Goal: Task Accomplishment & Management: Manage account settings

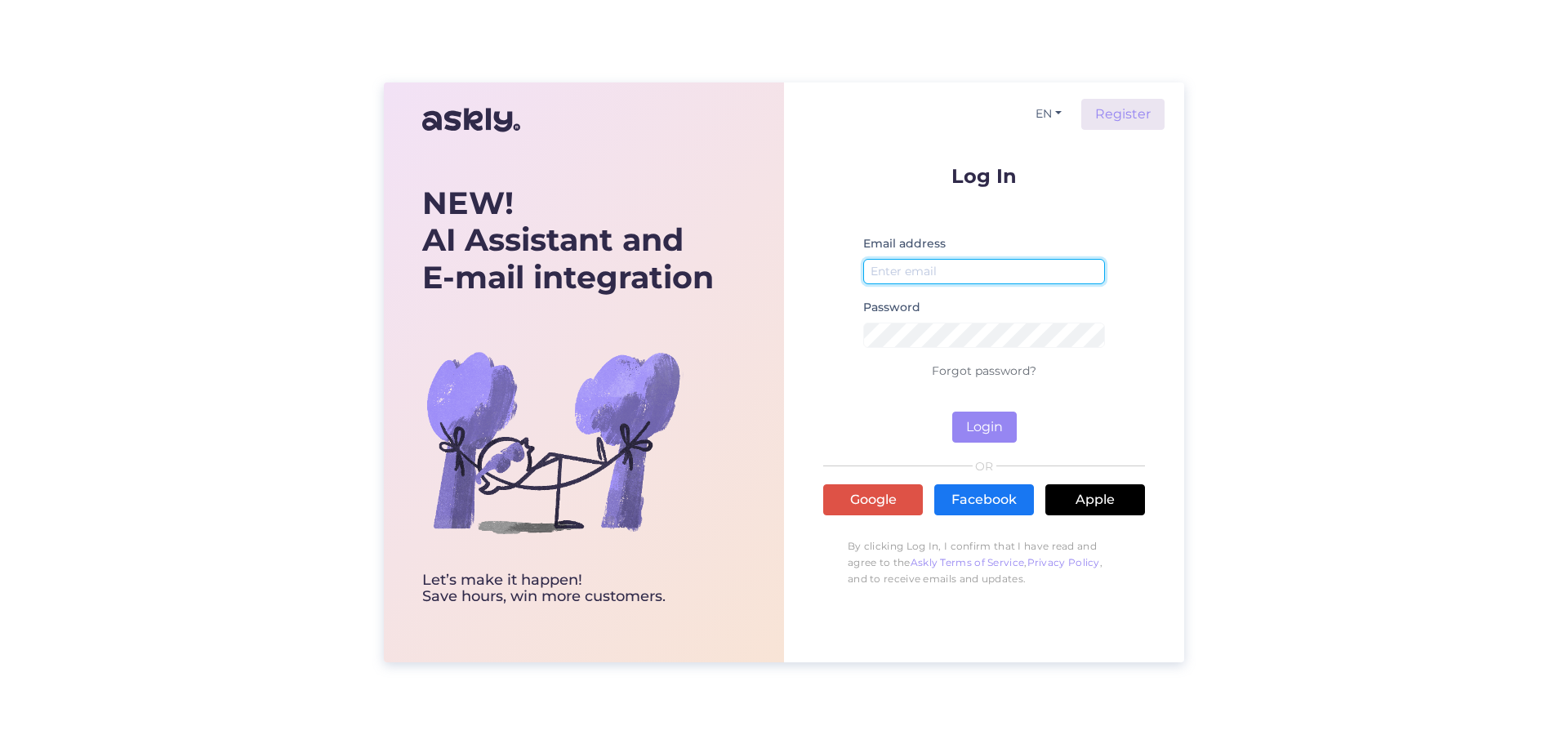
click at [881, 278] on input "email" at bounding box center [984, 272] width 242 height 25
type input "[EMAIL_ADDRESS][DOMAIN_NAME]"
click at [995, 422] on button "Login" at bounding box center [985, 427] width 65 height 31
click at [999, 375] on link "Forgot password?" at bounding box center [985, 371] width 105 height 15
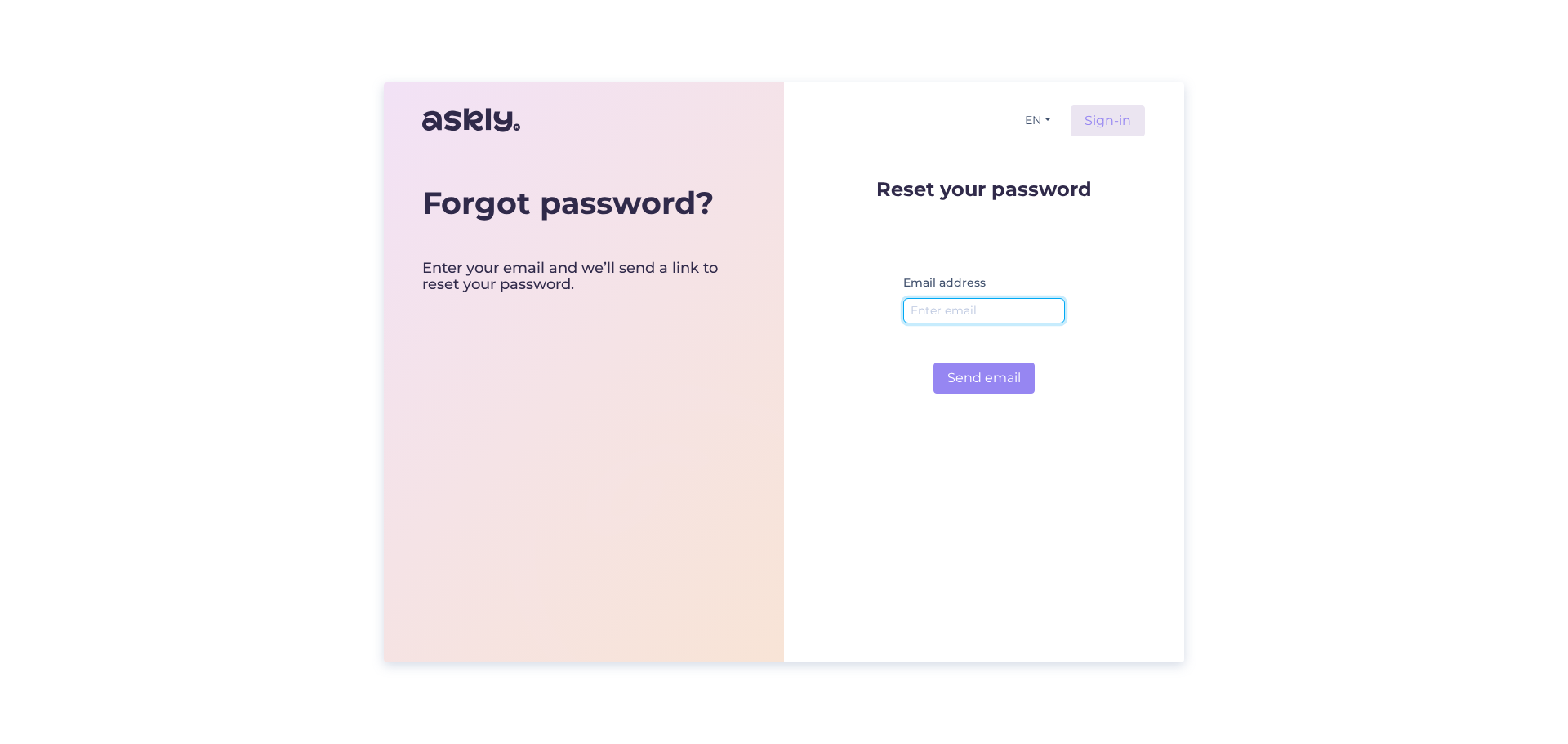
click at [1002, 321] on input "email" at bounding box center [984, 310] width 162 height 25
click at [1017, 374] on button "Send email" at bounding box center [984, 378] width 101 height 31
click at [969, 315] on input "piret@puahstusimport.ee" at bounding box center [984, 310] width 162 height 25
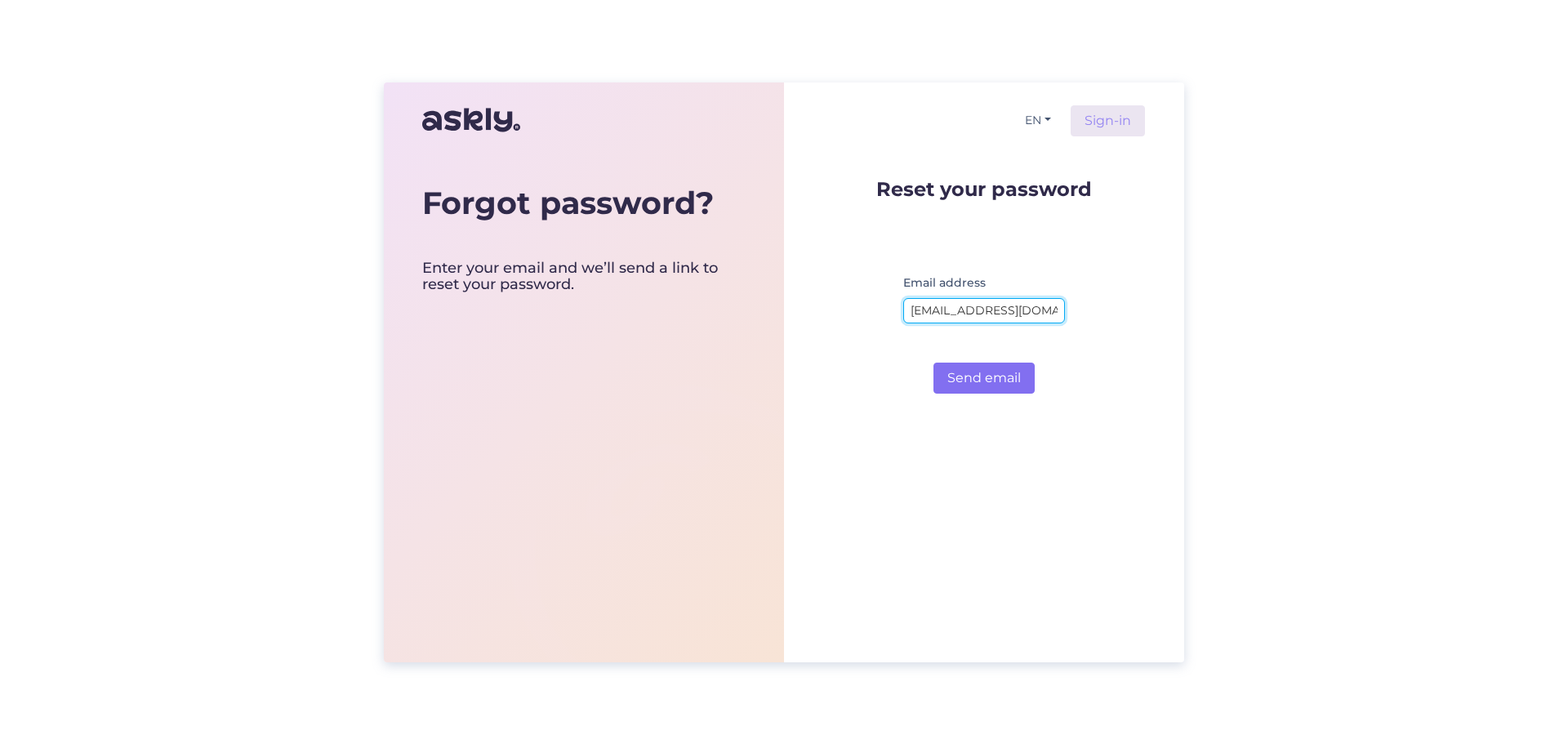
type input "[EMAIL_ADDRESS][DOMAIN_NAME]"
click at [1020, 379] on button "Send email" at bounding box center [984, 378] width 101 height 31
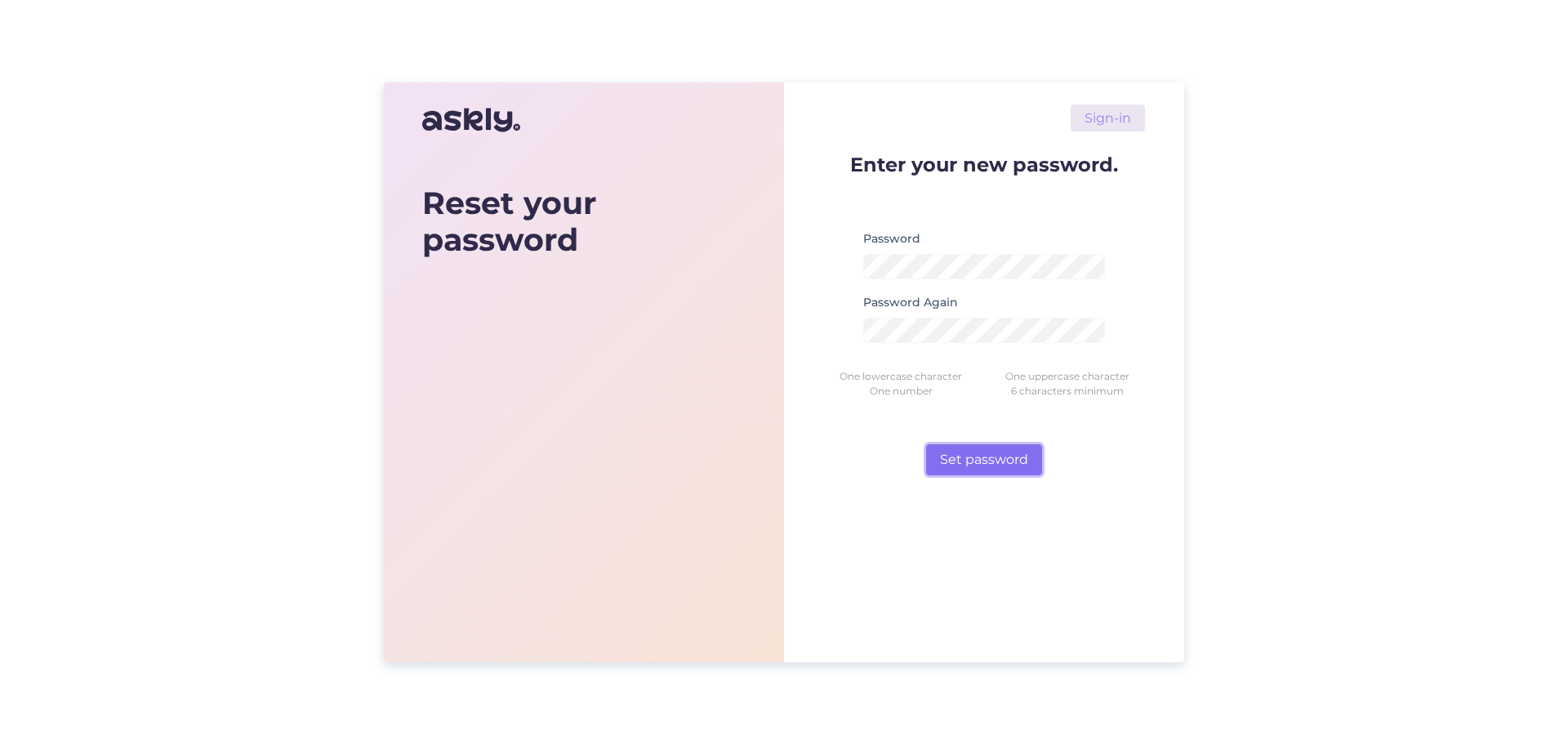
click at [989, 463] on button "Set password" at bounding box center [985, 460] width 116 height 31
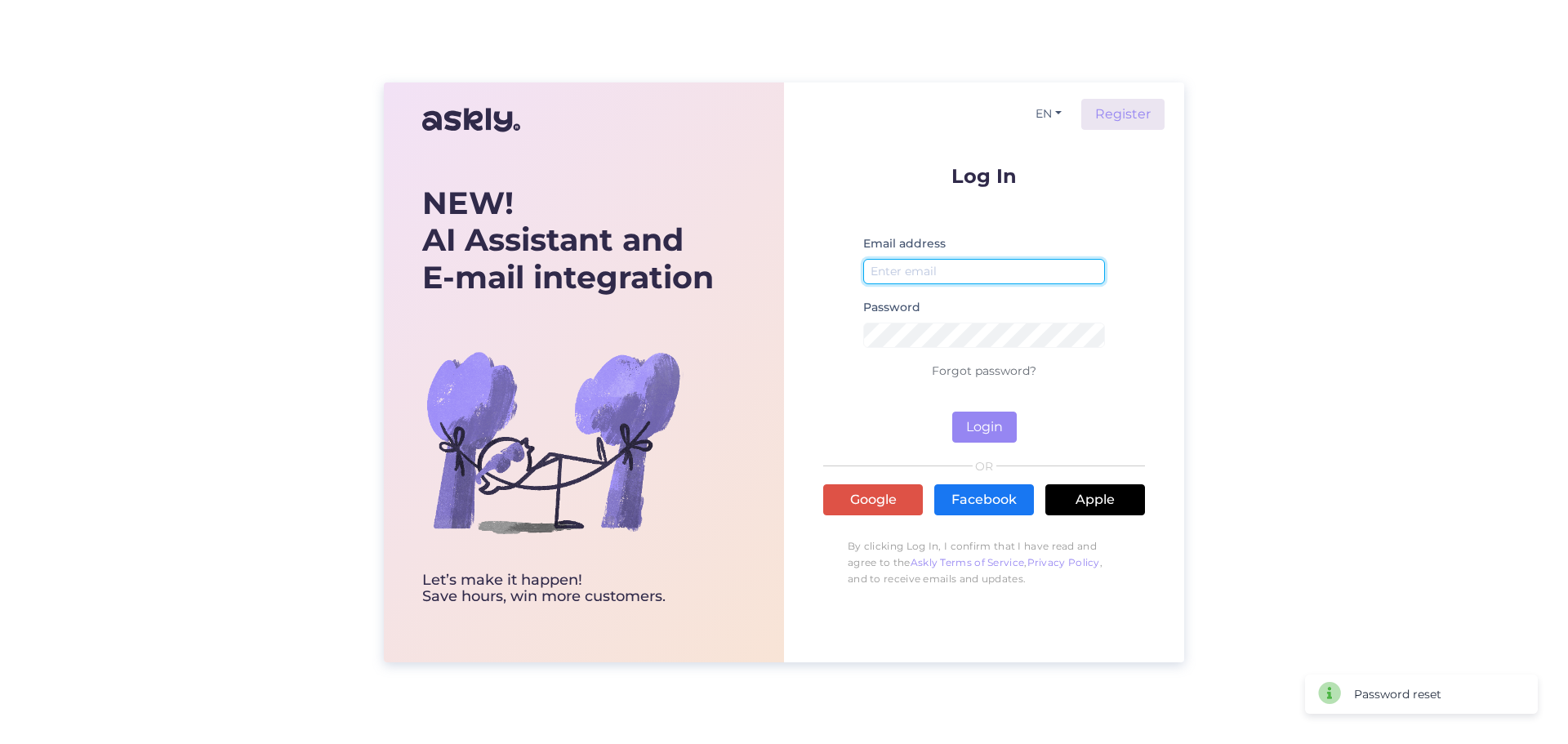
click at [898, 267] on input "email" at bounding box center [984, 272] width 242 height 25
type input "[EMAIL_ADDRESS][DOMAIN_NAME]"
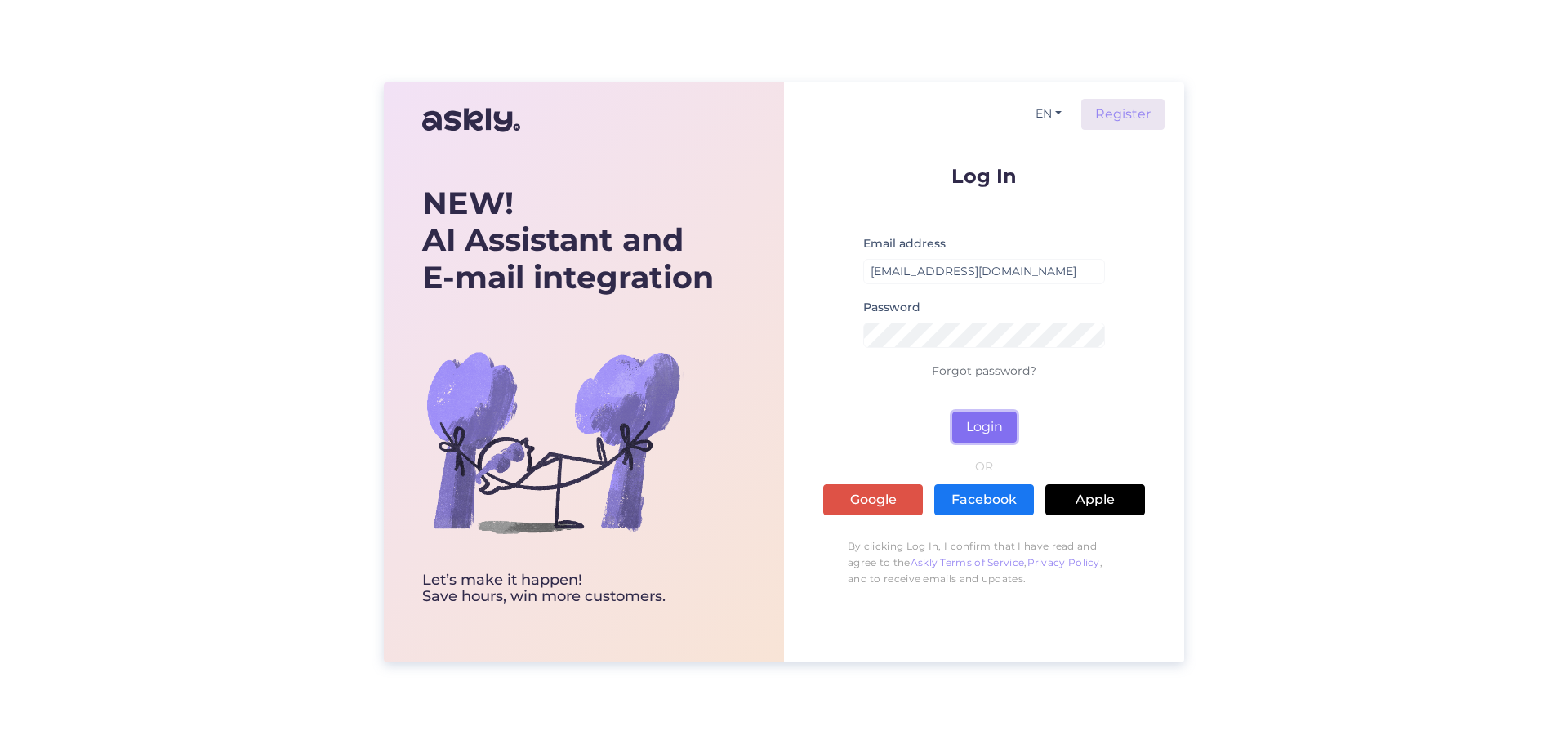
click at [992, 431] on button "Login" at bounding box center [985, 427] width 65 height 31
click at [1062, 113] on button "EN" at bounding box center [1049, 113] width 39 height 23
click at [1054, 149] on link "ET" at bounding box center [1040, 146] width 55 height 26
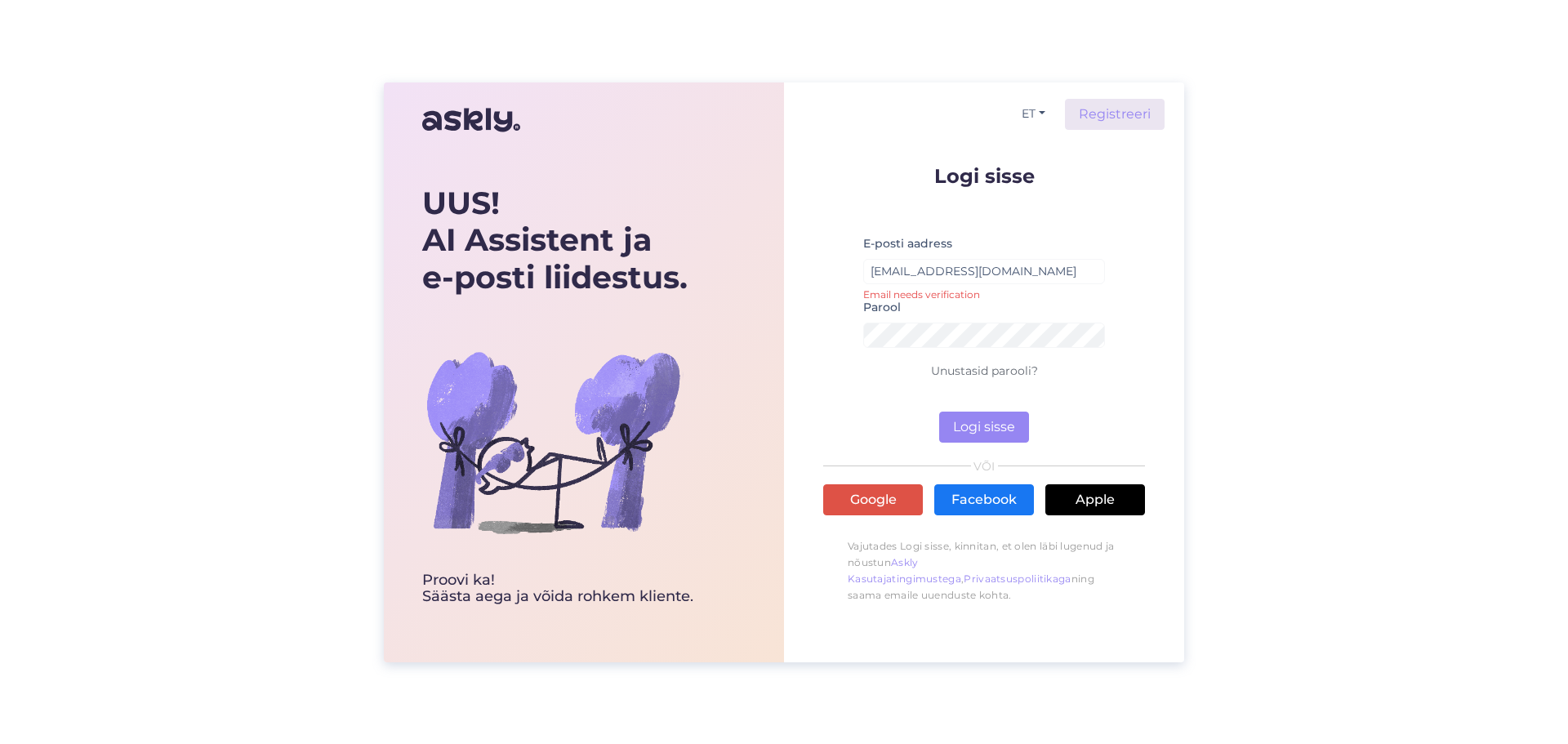
click at [1341, 159] on div "UUS! AI Assistent ja e-posti liidestus. Proovi ka! Säästa aega [PERSON_NAME] ro…" at bounding box center [784, 372] width 1568 height 744
